Goal: Check status: Check status

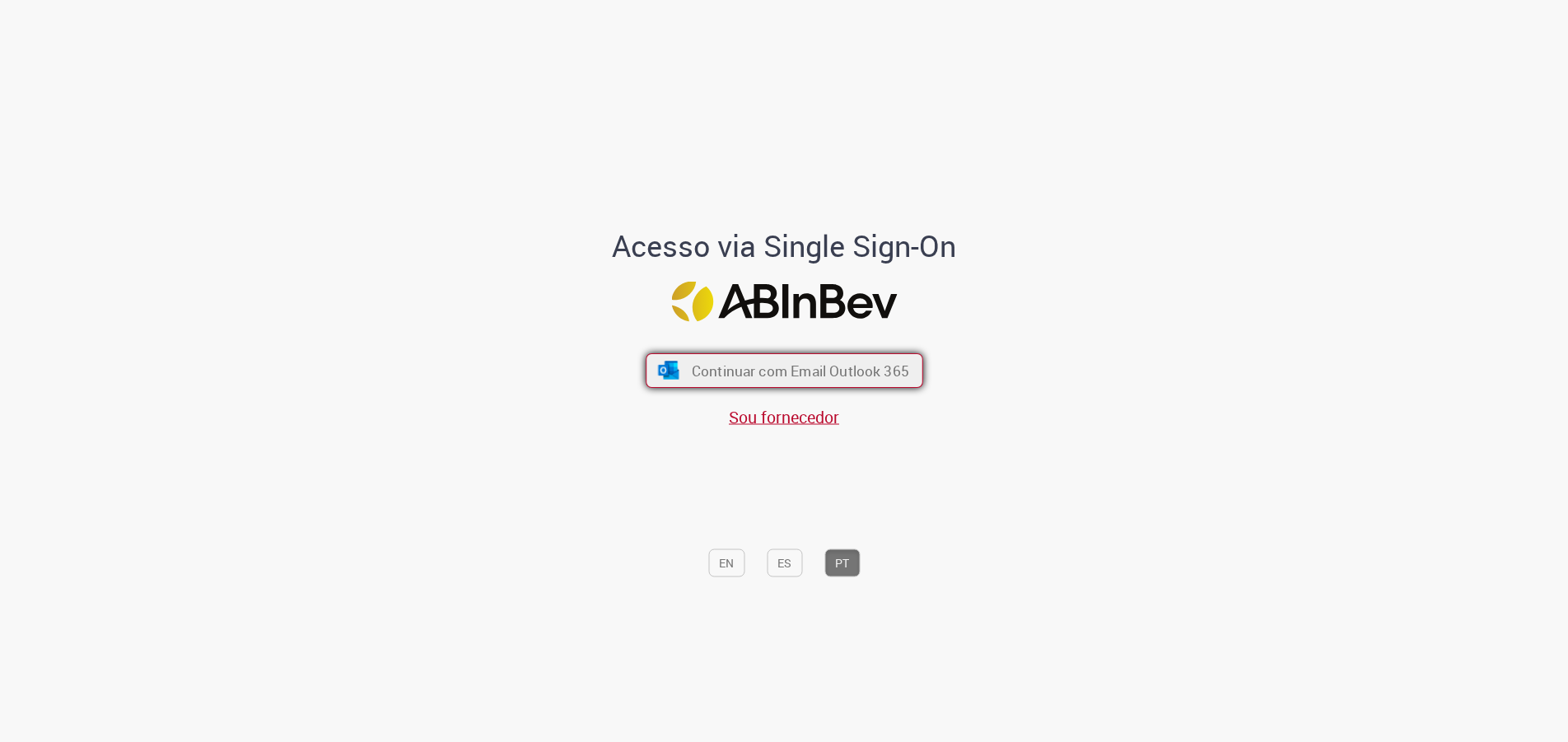
click at [763, 367] on span "Continuar com Email Outlook 365" at bounding box center [799, 371] width 217 height 19
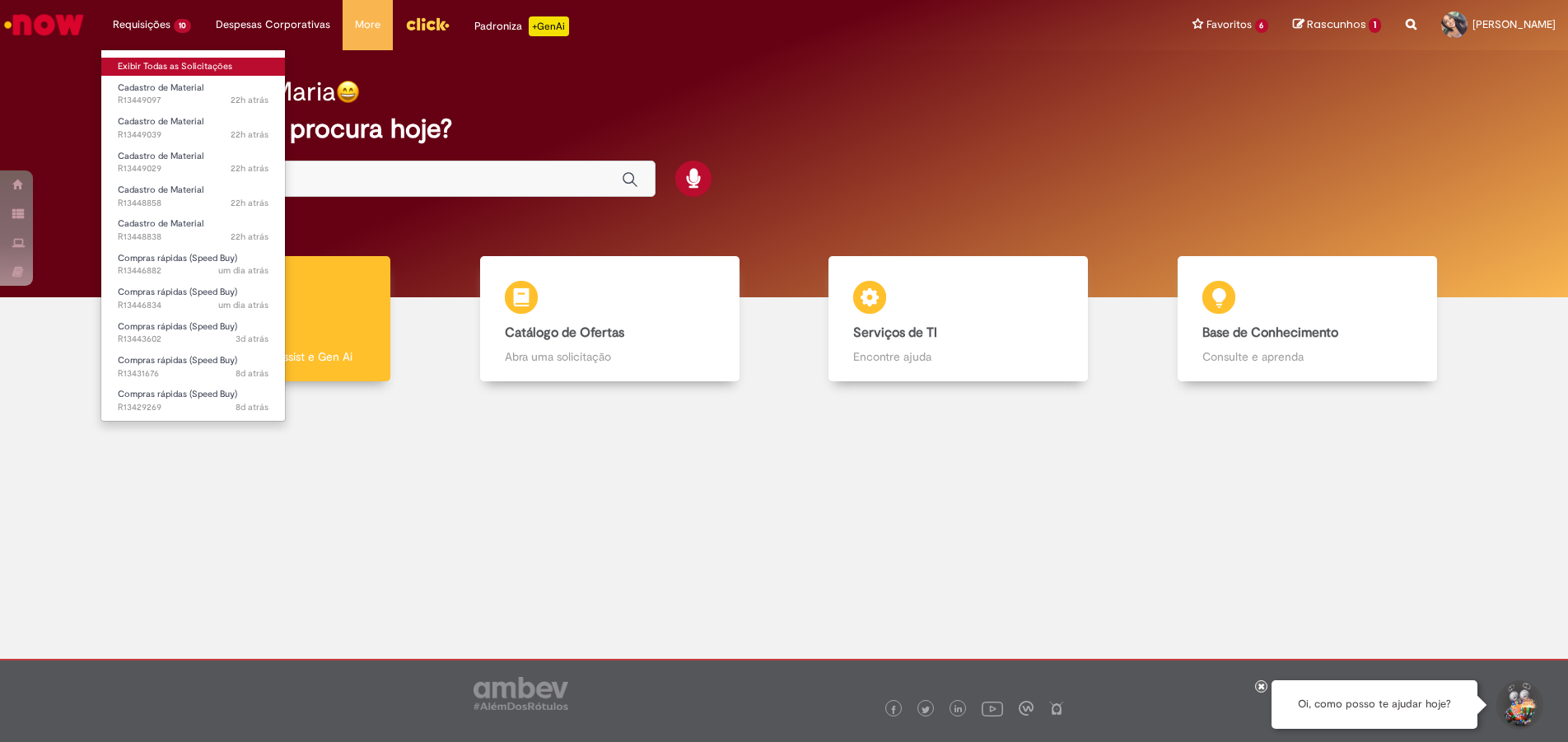
click at [188, 59] on link "Exibir Todas as Solicitações" at bounding box center [193, 66] width 184 height 18
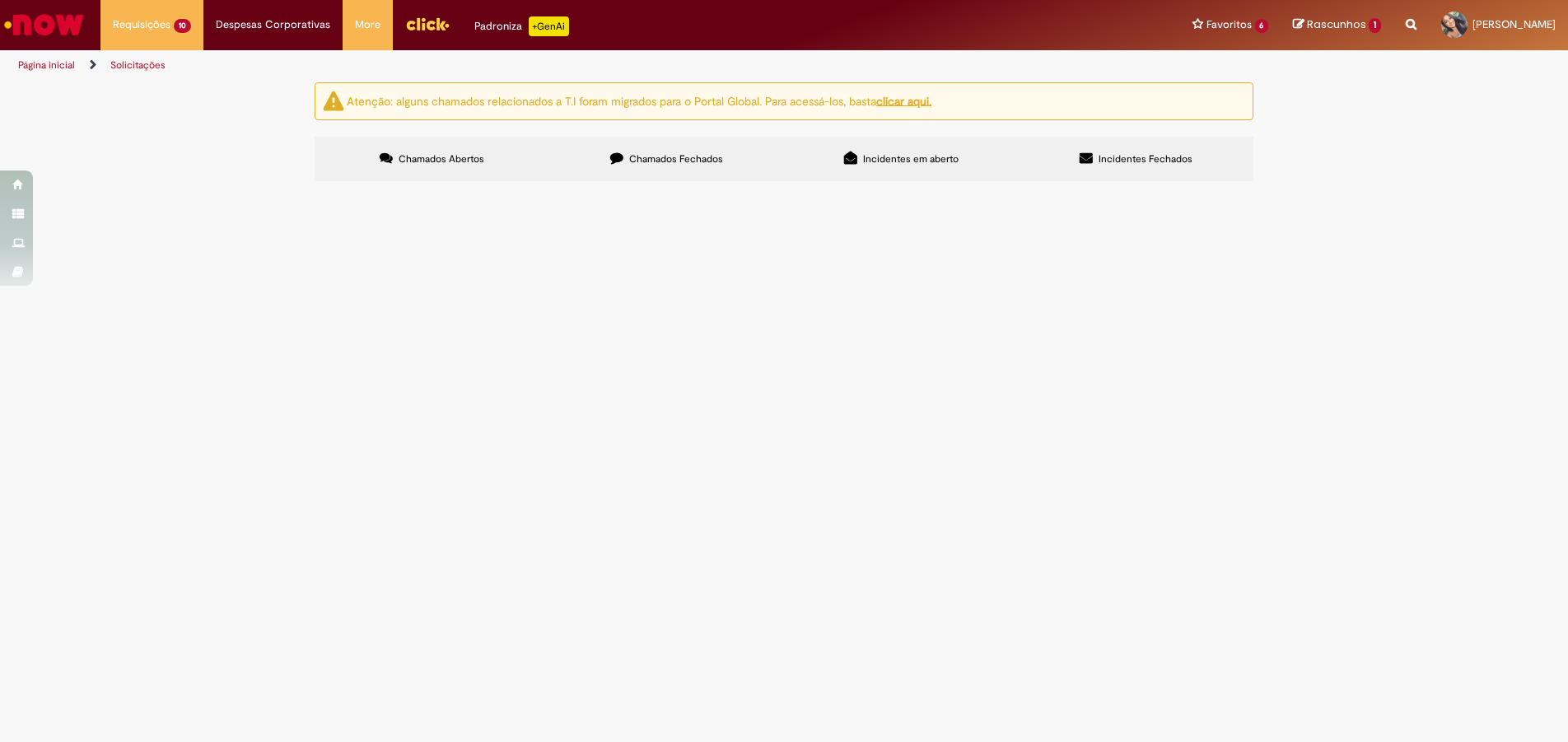
click at [0, 0] on span "R13448838" at bounding box center [0, 0] width 0 height 0
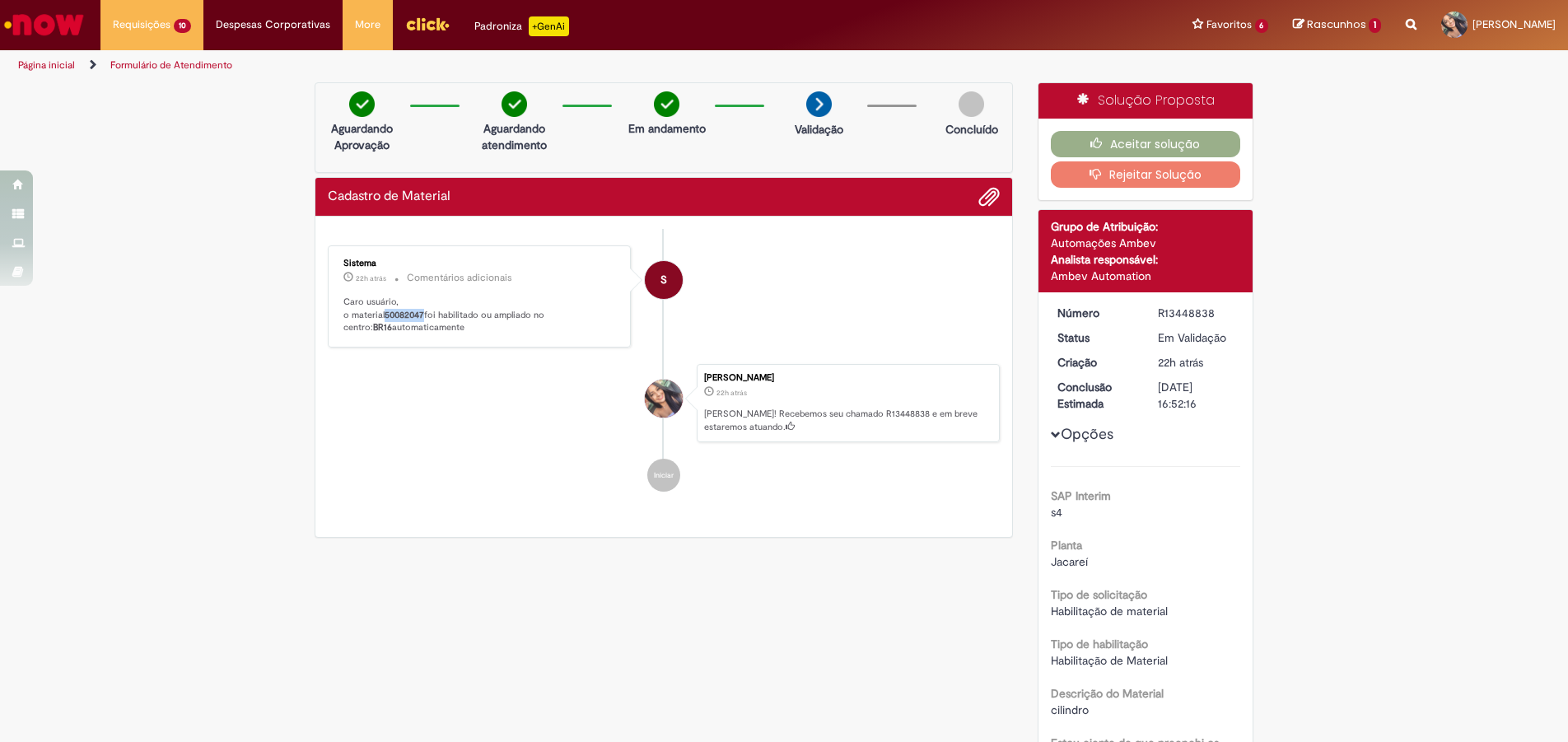
drag, startPoint x: 382, startPoint y: 314, endPoint x: 422, endPoint y: 315, distance: 40.0
click at [422, 315] on p "Caro usuário, o material 50082047 foi habilitado ou ampliado no centro: BR16 au…" at bounding box center [480, 314] width 274 height 39
copy b "50082047"
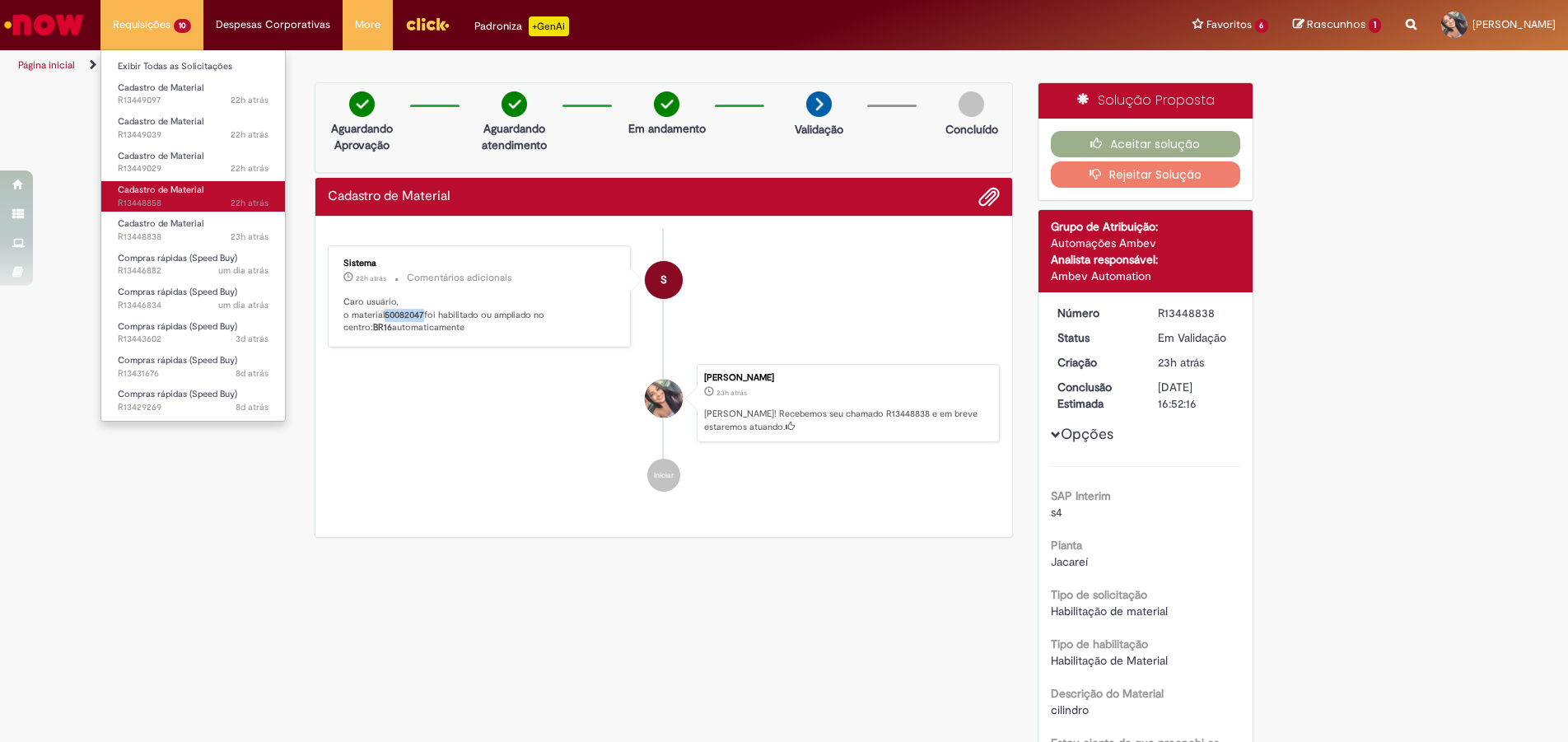
click at [168, 198] on span "22h atrás 22 horas atrás R13448858" at bounding box center [192, 203] width 150 height 13
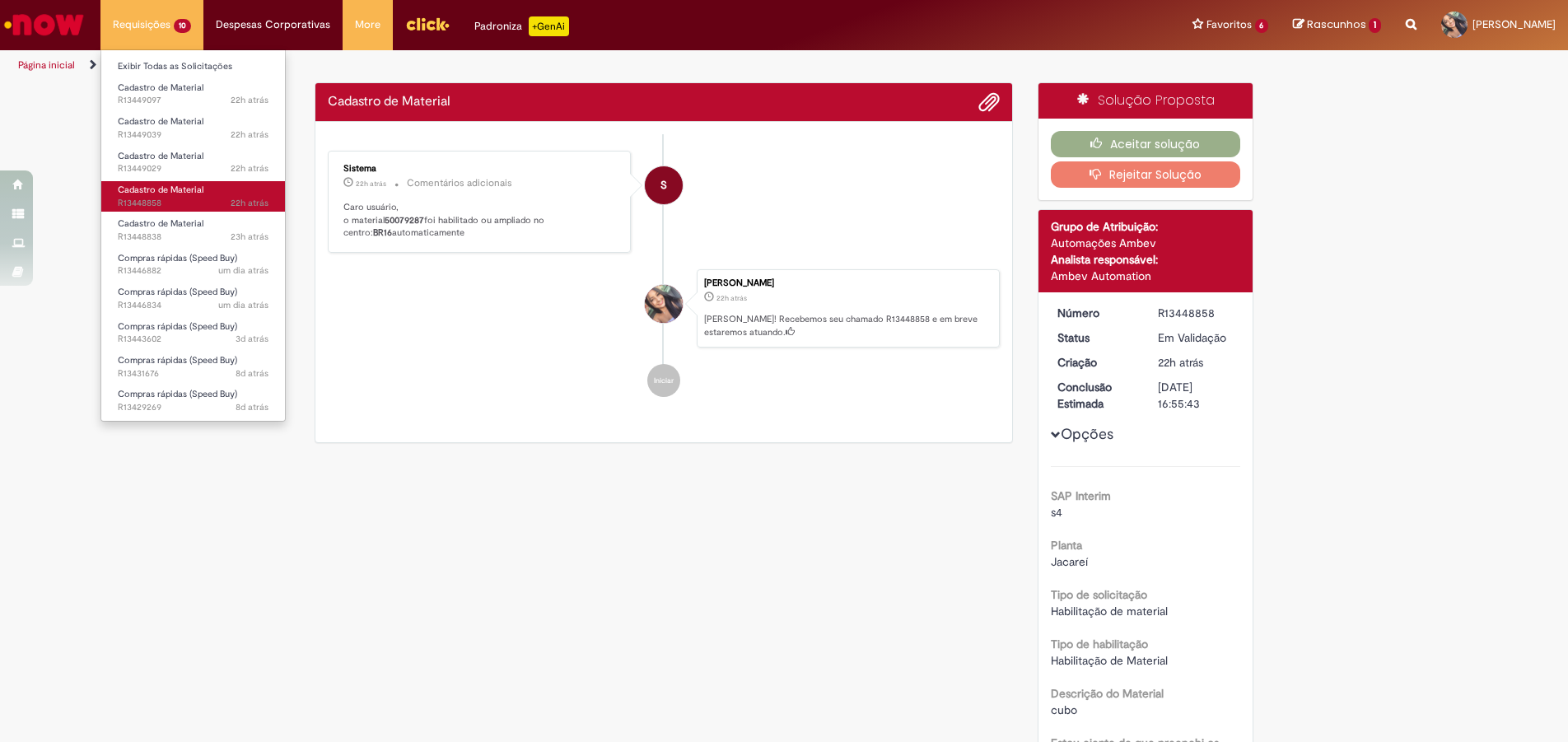
click at [150, 203] on span "22h atrás 22 horas atrás R13448858" at bounding box center [192, 203] width 150 height 13
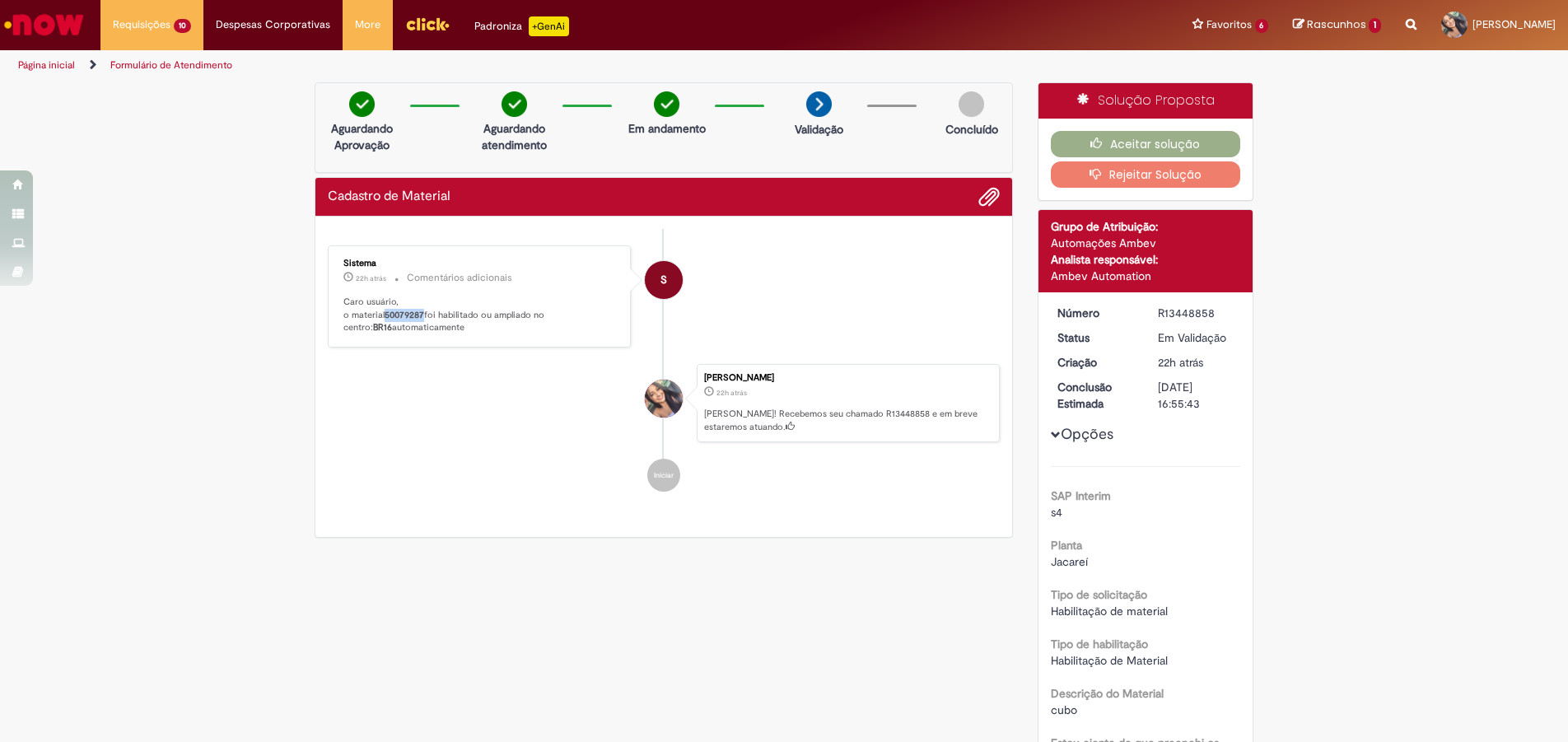
drag, startPoint x: 382, startPoint y: 314, endPoint x: 420, endPoint y: 315, distance: 38.0
click at [420, 315] on b "50079287" at bounding box center [404, 315] width 40 height 12
copy b "50079287"
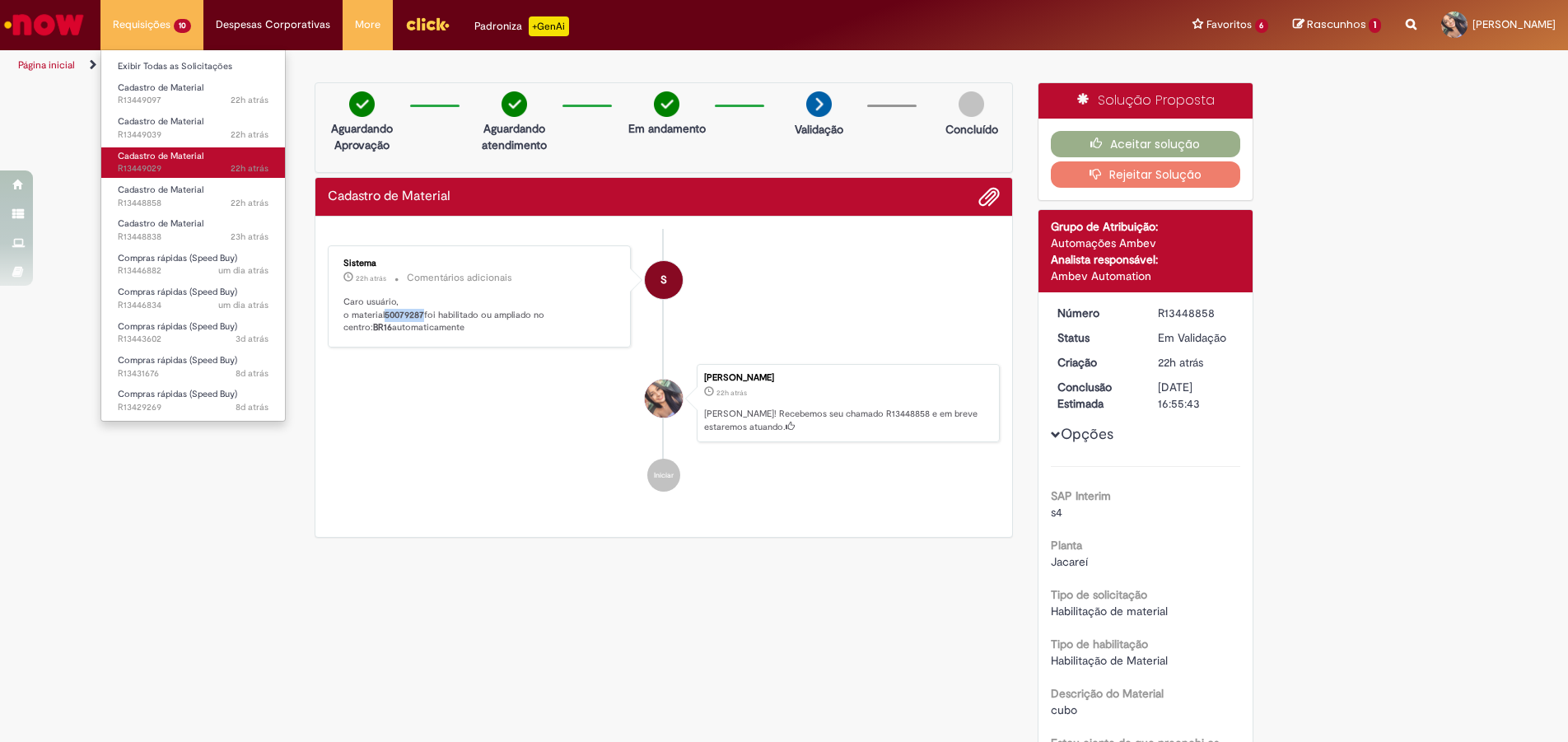
click at [185, 155] on span "Cadastro de Material" at bounding box center [161, 155] width 86 height 12
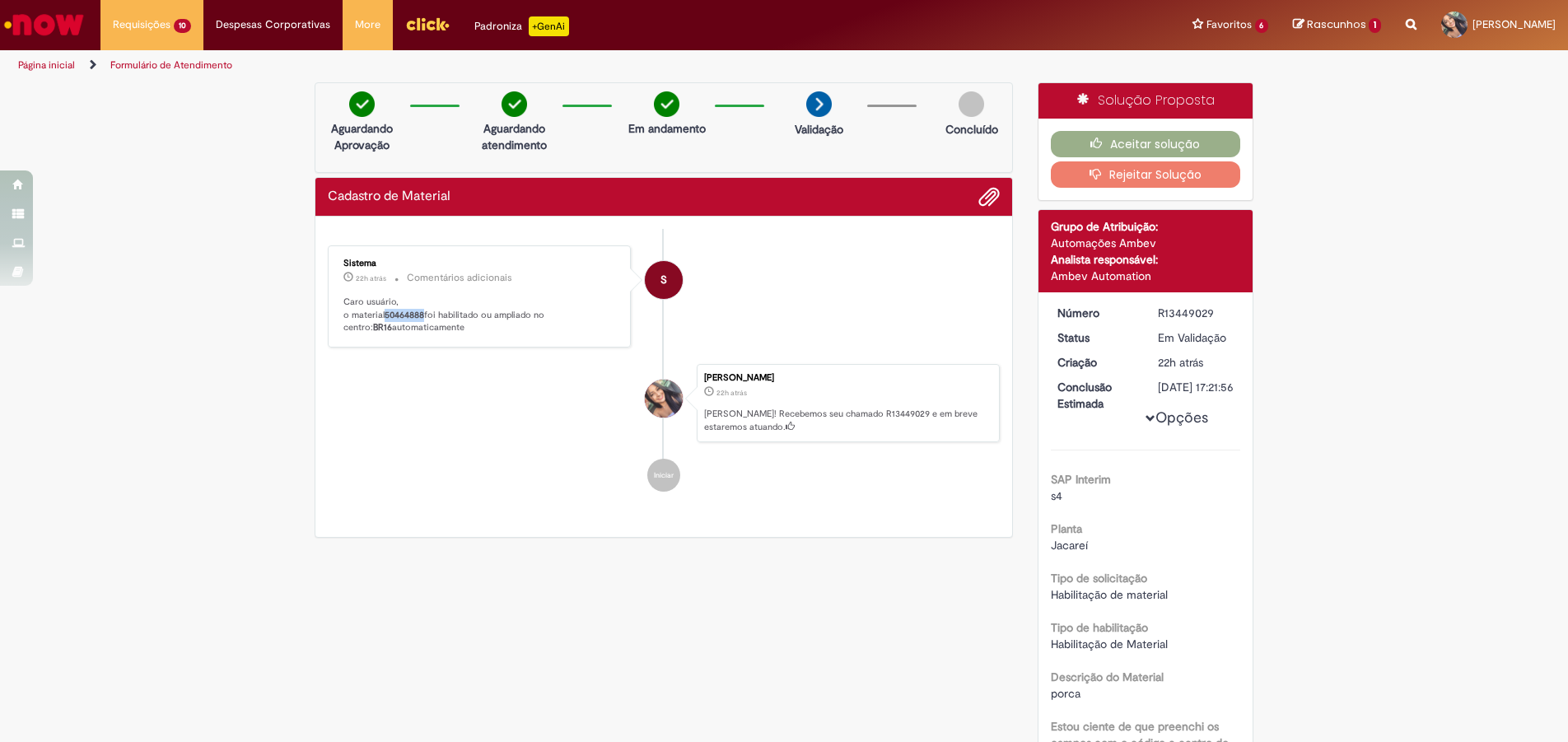
drag, startPoint x: 383, startPoint y: 319, endPoint x: 421, endPoint y: 318, distance: 38.0
click at [421, 318] on b "50464888" at bounding box center [404, 315] width 40 height 12
copy b "50464888"
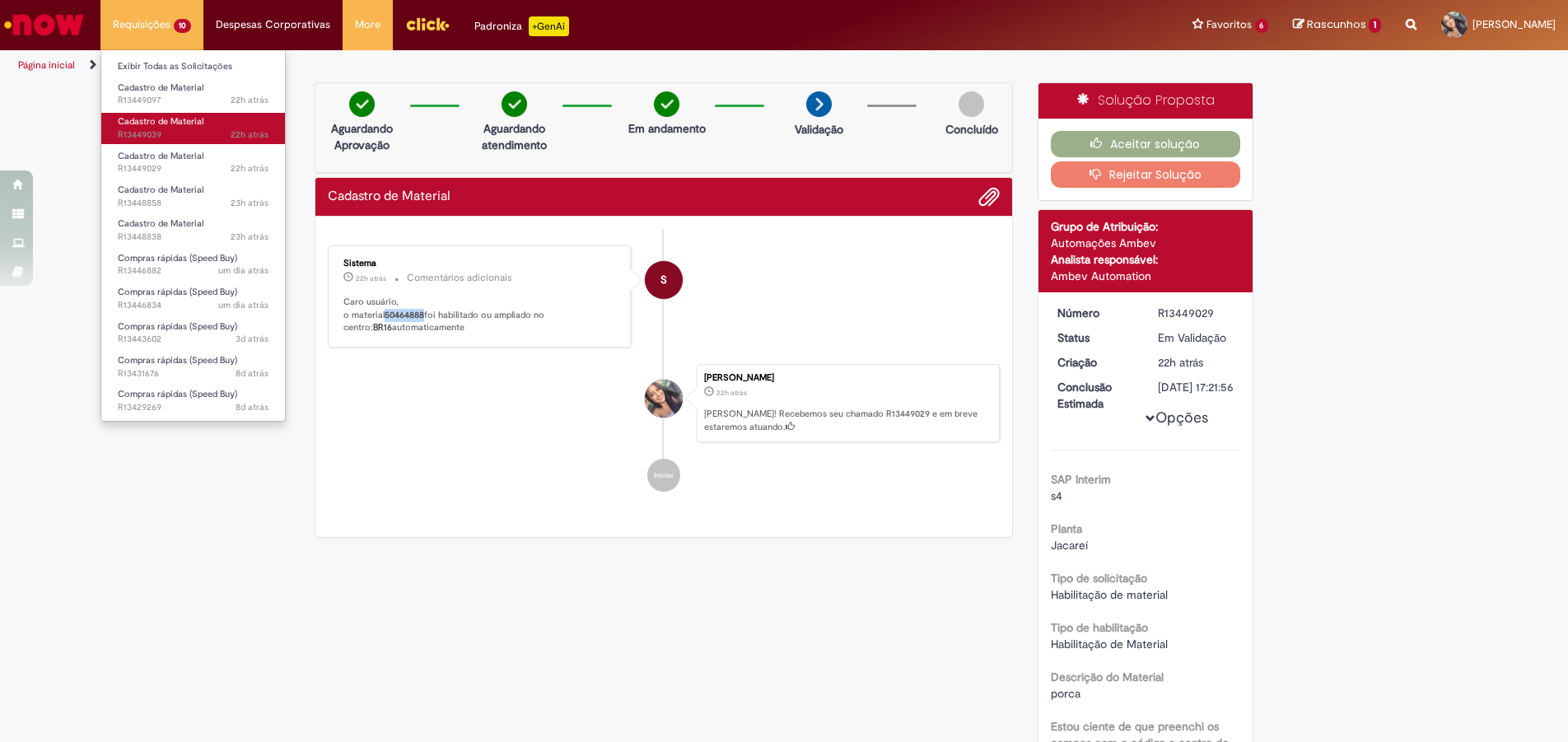
click at [212, 131] on span "22h atrás 22 horas atrás R13449039" at bounding box center [192, 135] width 150 height 13
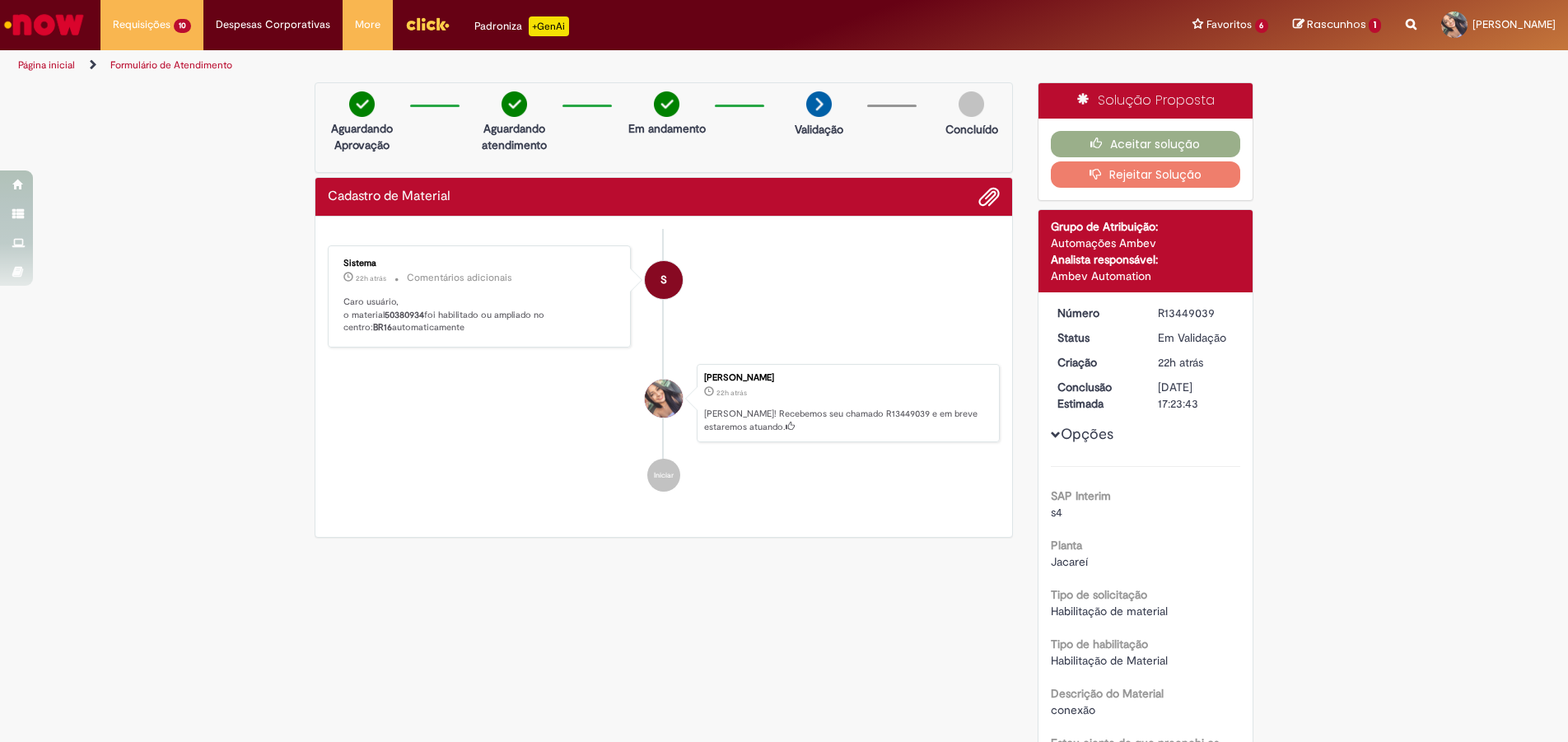
drag, startPoint x: 380, startPoint y: 318, endPoint x: 422, endPoint y: 317, distance: 42.0
click at [422, 317] on p "Caro usuário, o material 50380934 foi habilitado ou ampliado no centro: BR16 au…" at bounding box center [480, 314] width 274 height 39
copy p "50380934"
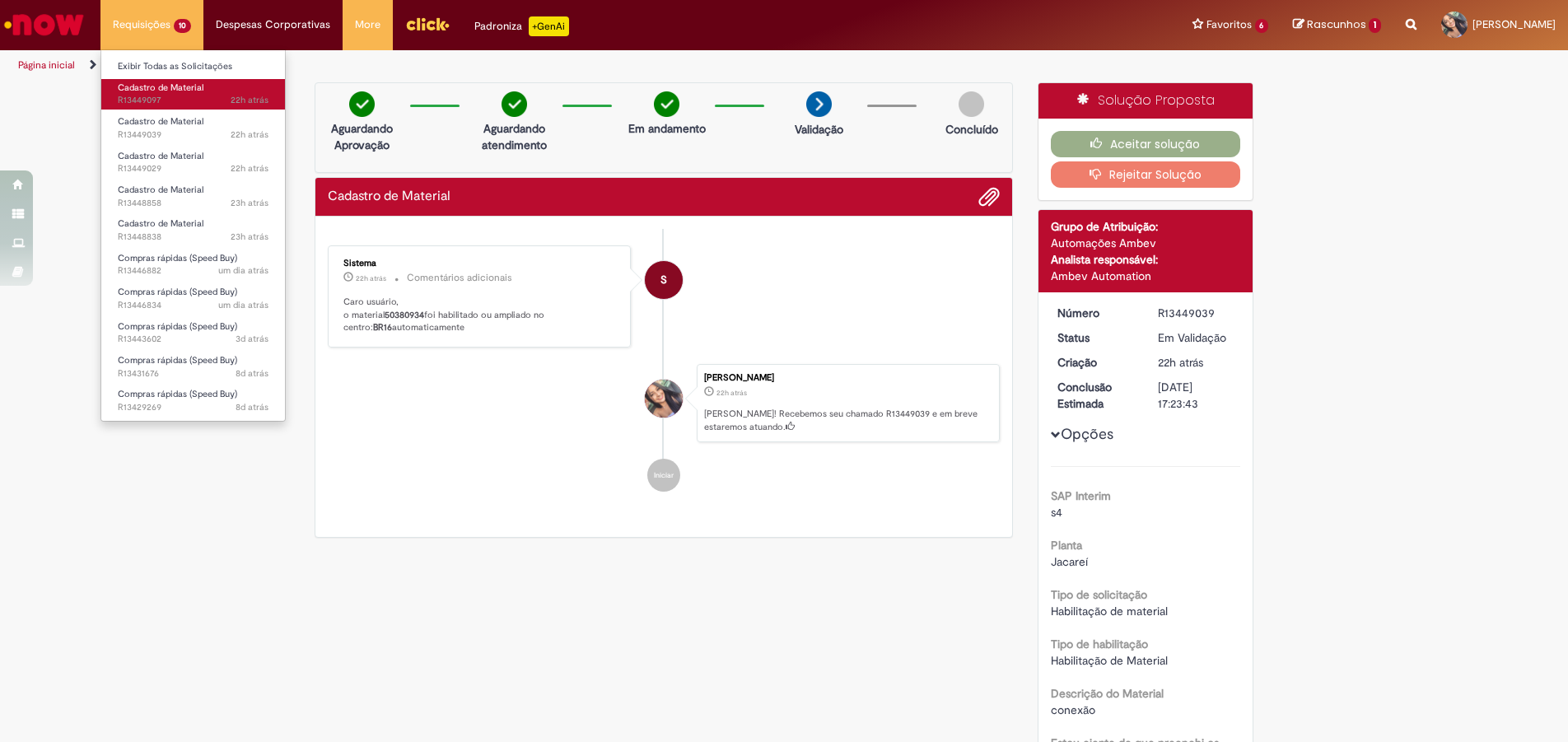
click at [167, 91] on span "Cadastro de Material" at bounding box center [161, 88] width 86 height 12
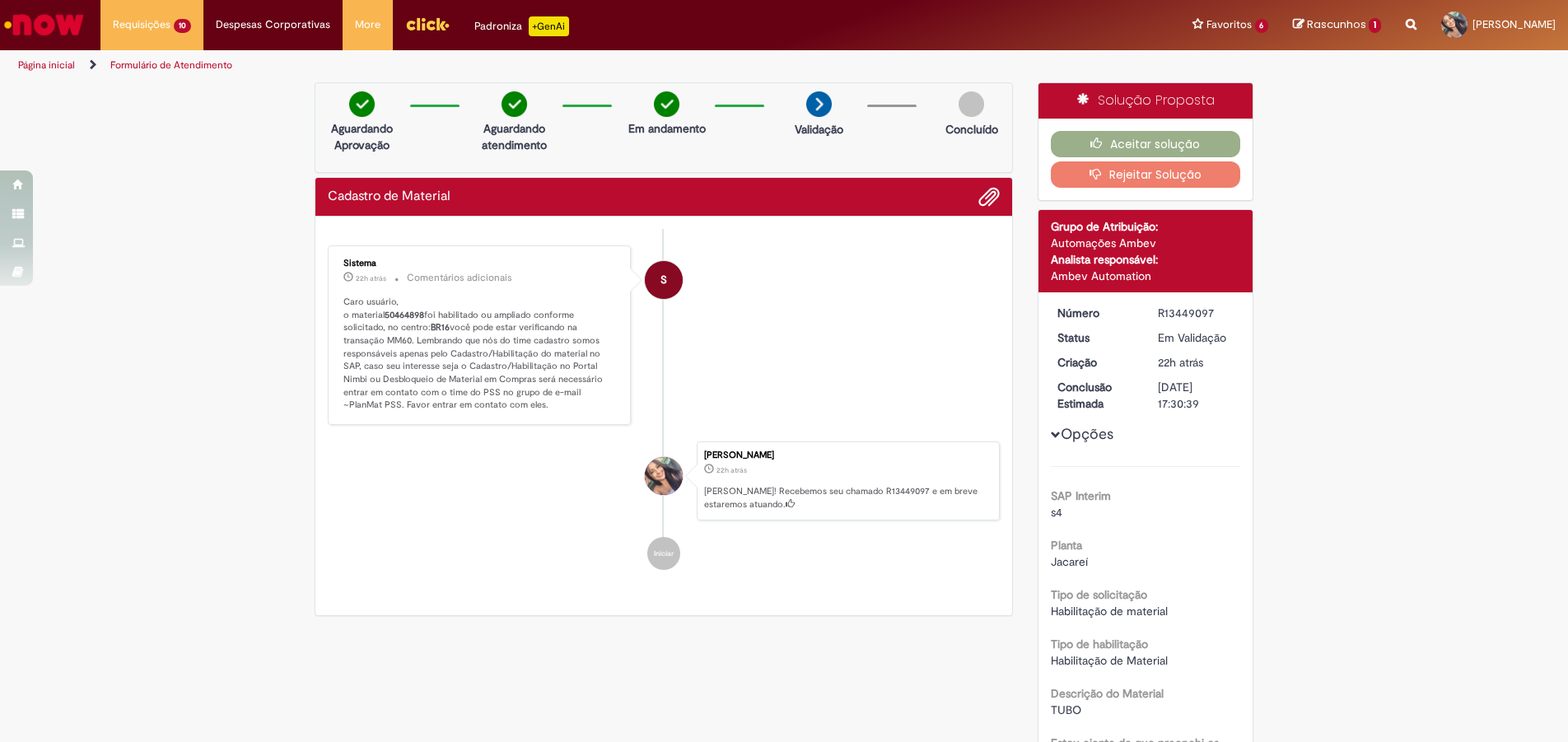
drag, startPoint x: 384, startPoint y: 314, endPoint x: 425, endPoint y: 330, distance: 44.0
click at [425, 330] on p "Caro usuário, o material 50464898 foi habilitado ou ampliado conforme solicitad…" at bounding box center [480, 353] width 274 height 116
drag, startPoint x: 439, startPoint y: 390, endPoint x: 435, endPoint y: 382, distance: 8.9
click at [439, 391] on p "Caro usuário, o material 50464898 foi habilitado ou ampliado conforme solicitad…" at bounding box center [480, 353] width 274 height 116
drag, startPoint x: 380, startPoint y: 315, endPoint x: 419, endPoint y: 314, distance: 39.0
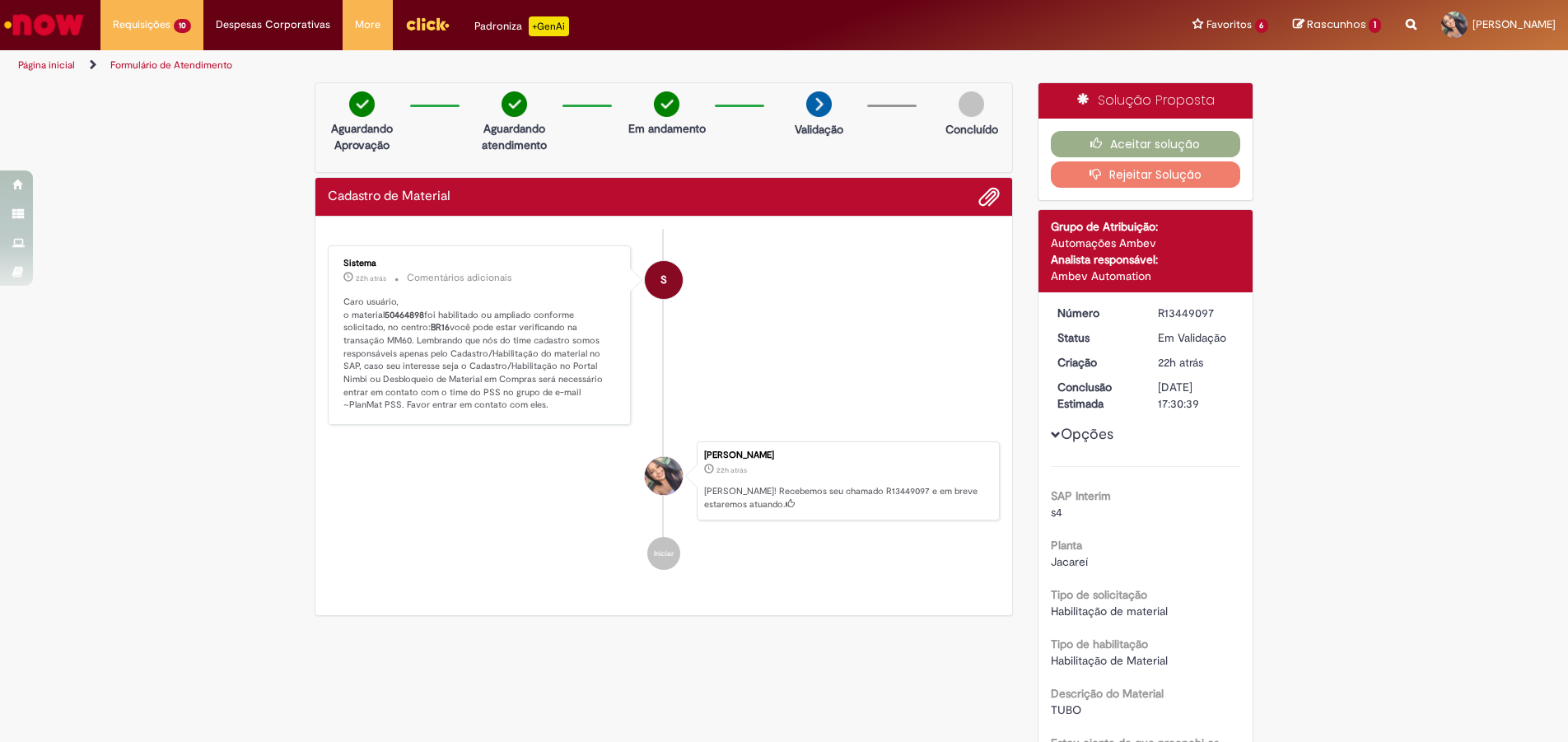
click at [419, 314] on b "50464898" at bounding box center [404, 315] width 40 height 12
copy b "50464898"
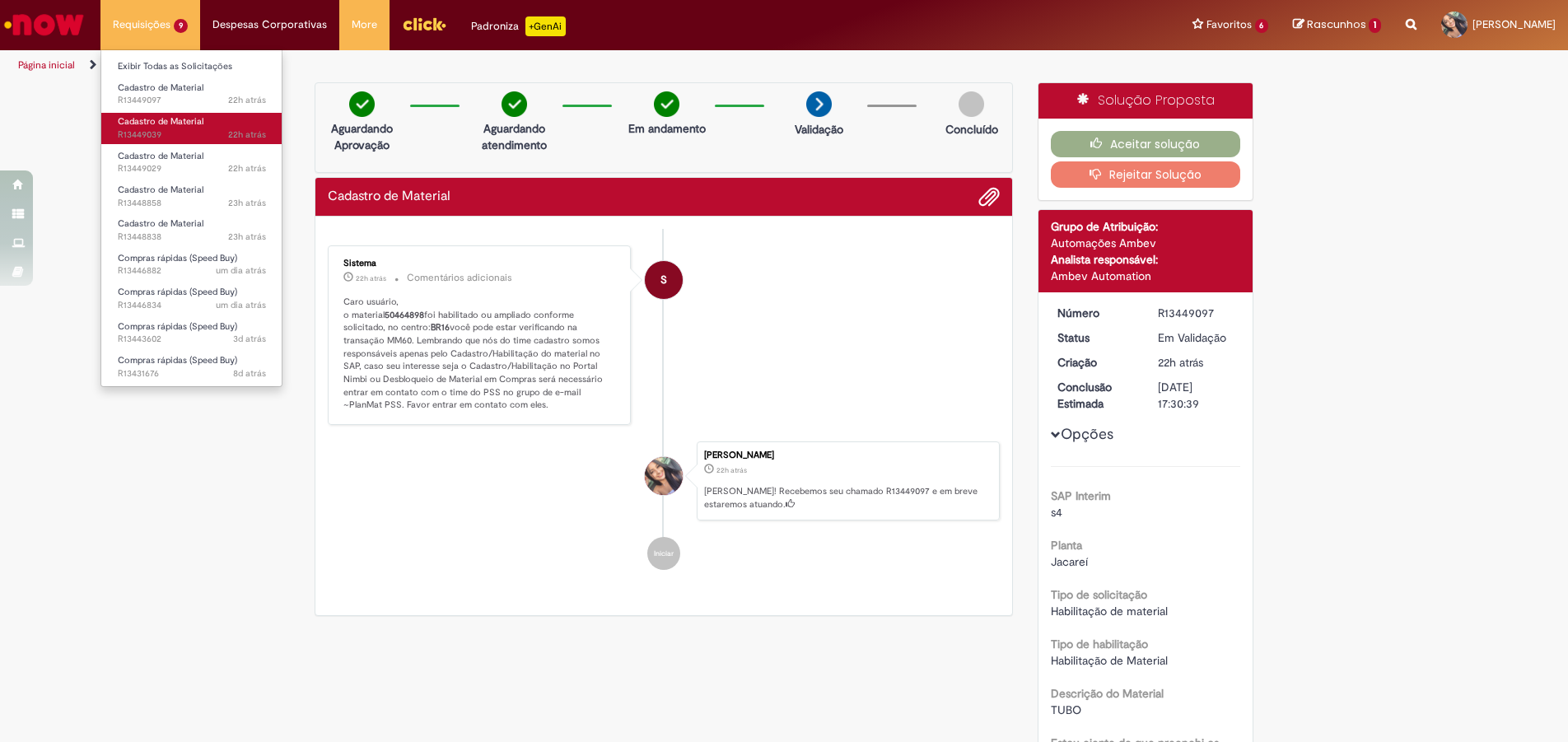
click at [207, 137] on span "22h atrás 22 horas atrás R13449039" at bounding box center [191, 135] width 149 height 13
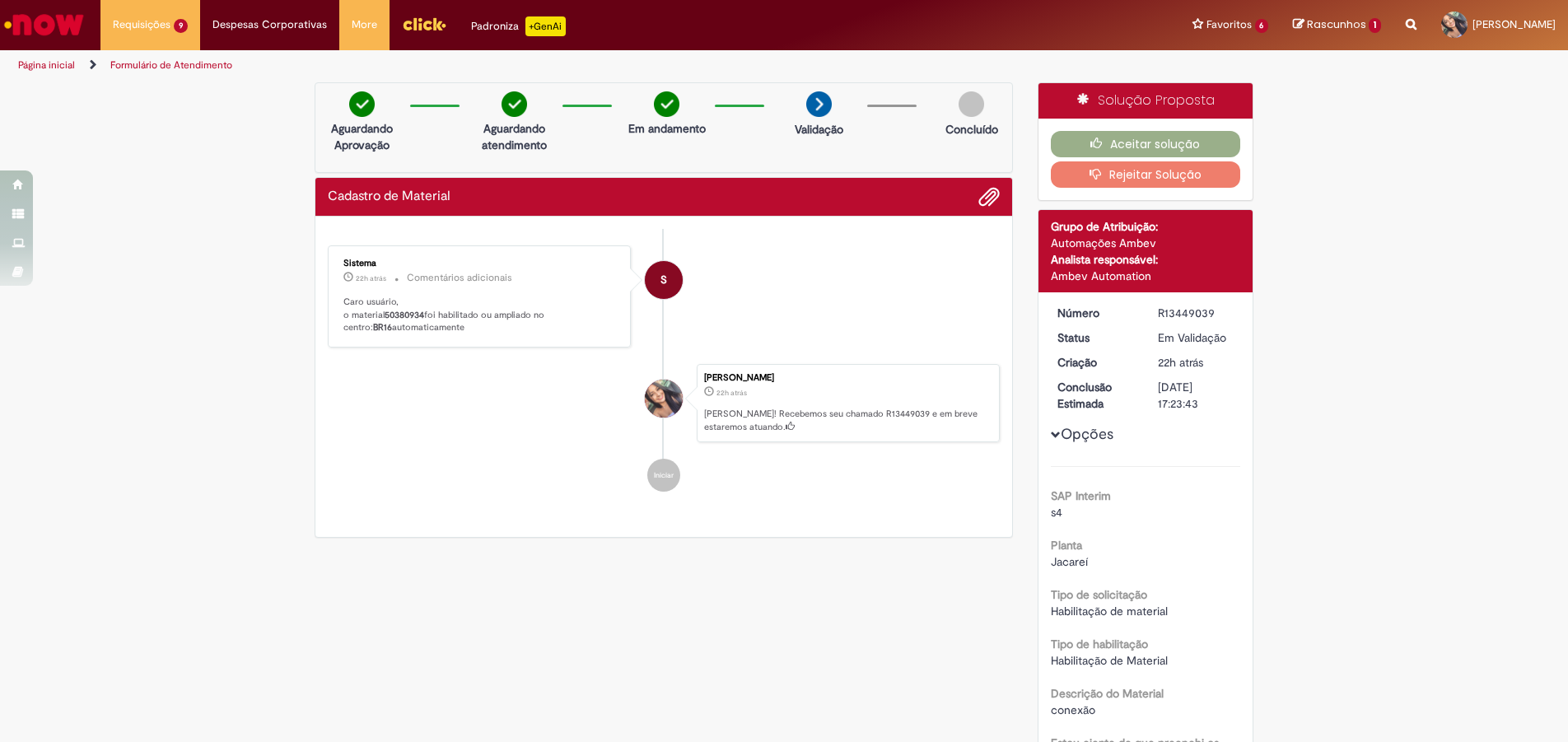
drag, startPoint x: 424, startPoint y: 318, endPoint x: 379, endPoint y: 315, distance: 45.1
click at [379, 315] on p "Caro usuário, o material 50380934 foi habilitado ou ampliado no centro: BR16 au…" at bounding box center [480, 314] width 274 height 39
copy p "50380934"
